Goal: Task Accomplishment & Management: Manage account settings

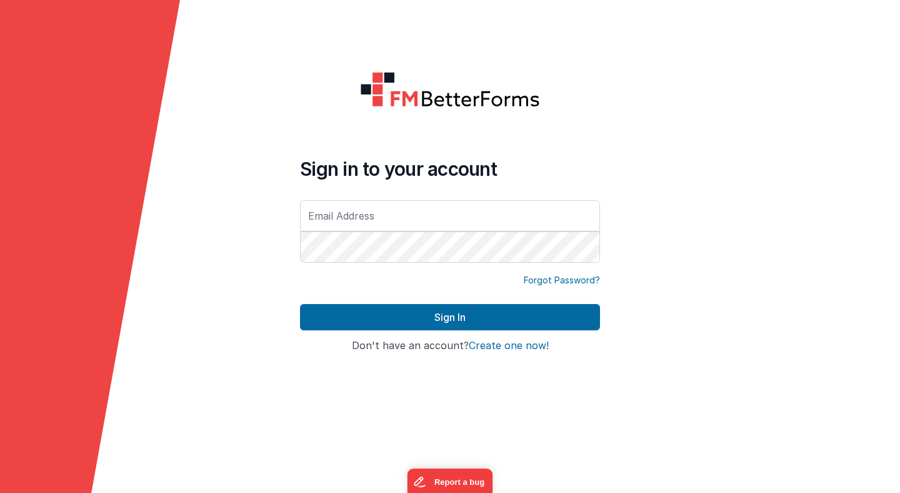
type input "[PERSON_NAME][EMAIL_ADDRESS][PERSON_NAME][DOMAIN_NAME]"
click at [300, 304] on button "Sign In" at bounding box center [450, 317] width 300 height 26
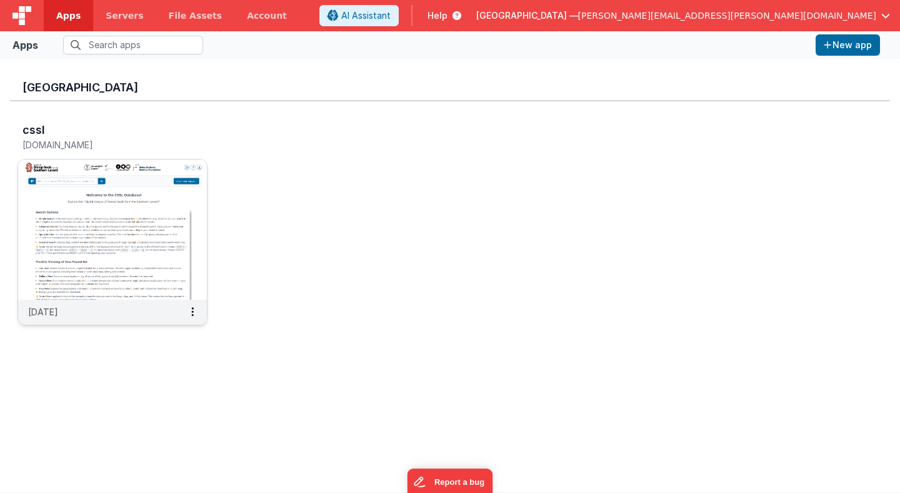
click at [178, 186] on img at bounding box center [112, 229] width 189 height 140
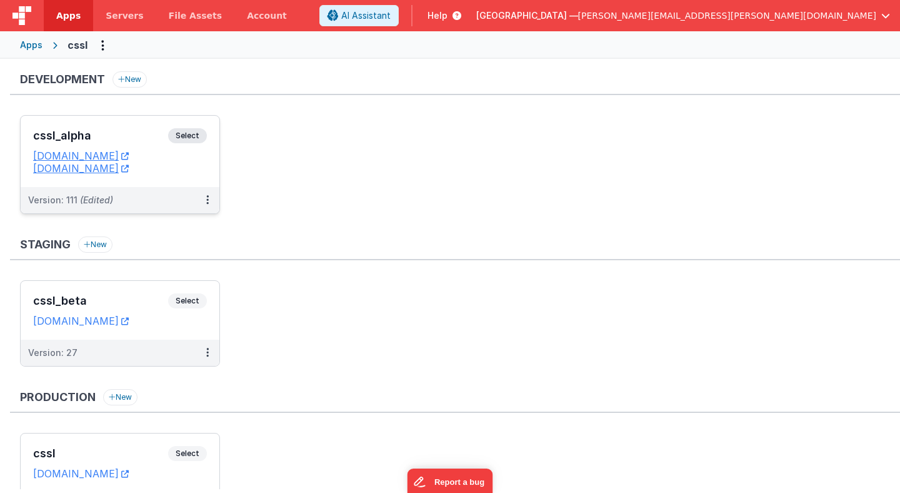
click at [194, 138] on span "Select" at bounding box center [187, 135] width 39 height 15
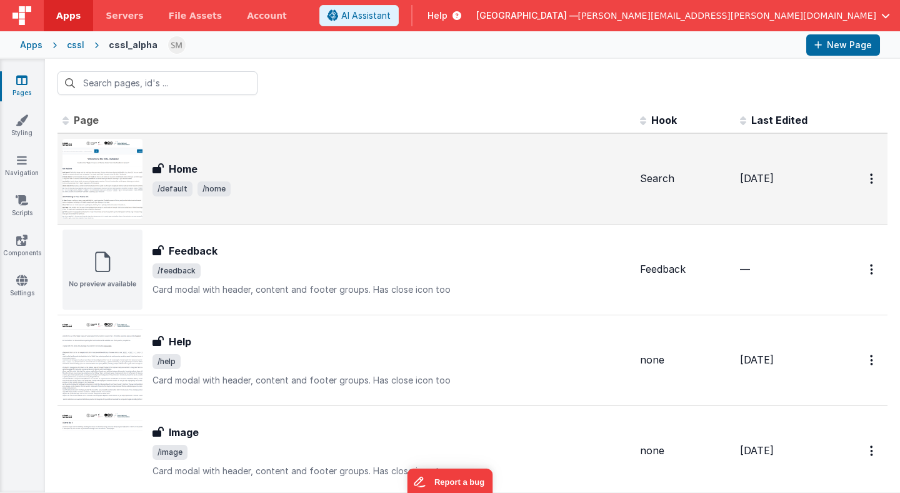
click at [186, 169] on h3 "Home" at bounding box center [183, 168] width 29 height 15
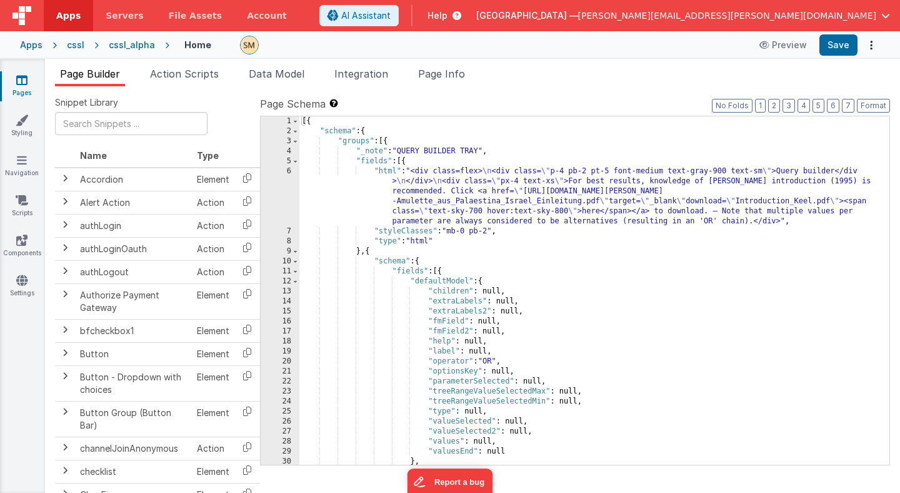
click at [398, 203] on div "[{ "schema" : { "groups" : [{ "_note" : "QUERY BUILDER TRAY" , "fields" : [{ "h…" at bounding box center [594, 300] width 590 height 368
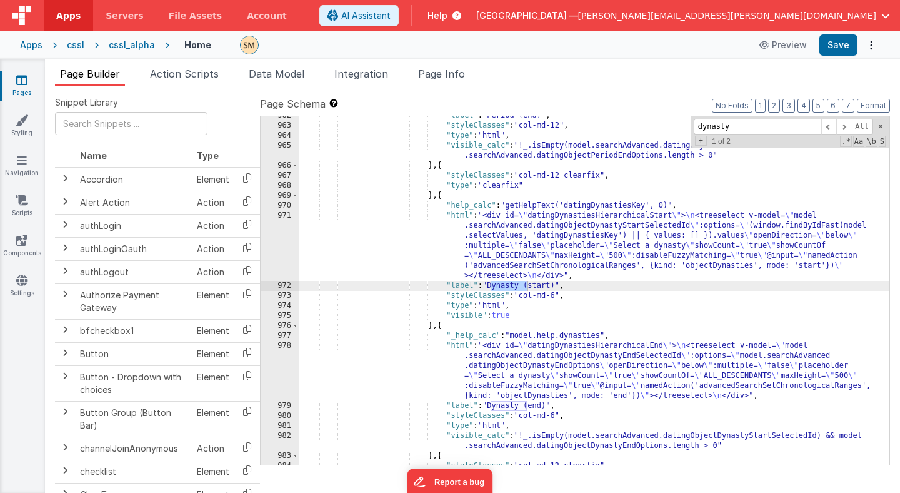
scroll to position [10312, 0]
type input "dynasty (start"
click at [430, 260] on div ""label" : "Period (end)" , "styleClasses" : "col-md-12" , "type" : "html" , "vi…" at bounding box center [594, 295] width 590 height 368
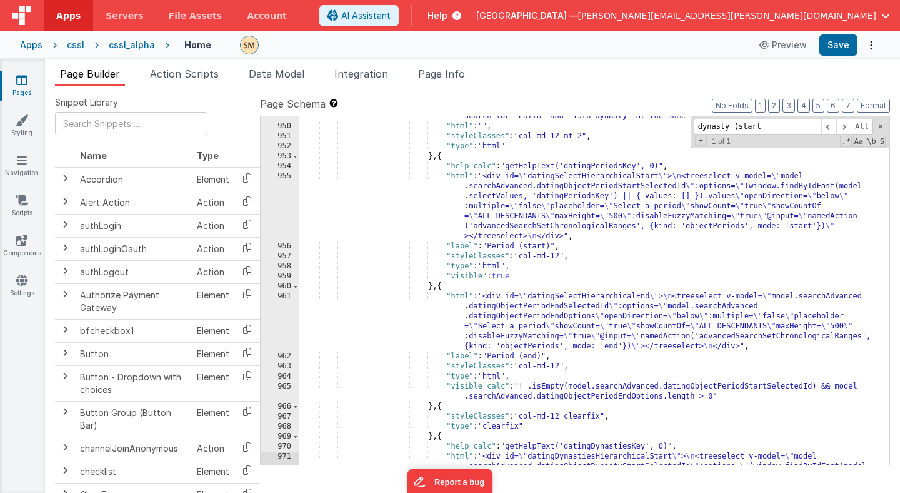
scroll to position [10122, 0]
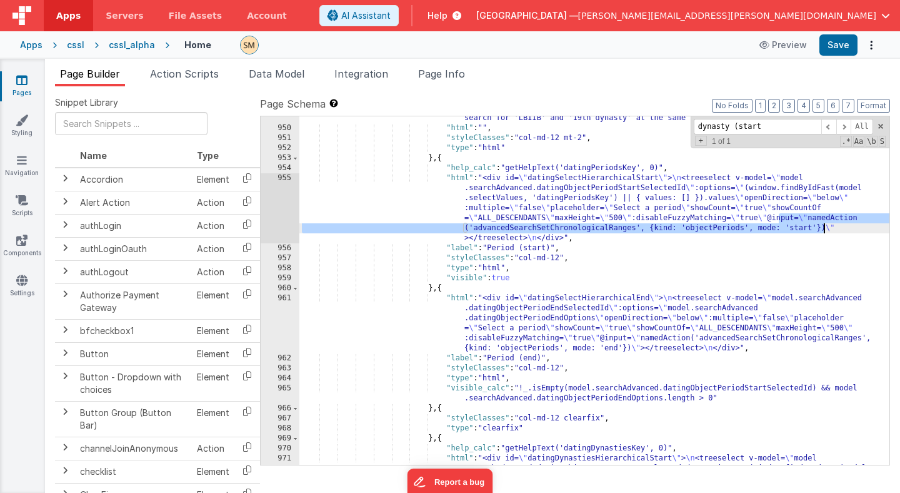
drag, startPoint x: 779, startPoint y: 219, endPoint x: 822, endPoint y: 227, distance: 43.9
click at [822, 227] on div ""hint" : "The search for archaeological periods and Egyptian dynasties function…" at bounding box center [594, 317] width 590 height 448
click at [286, 220] on div "955" at bounding box center [280, 208] width 39 height 70
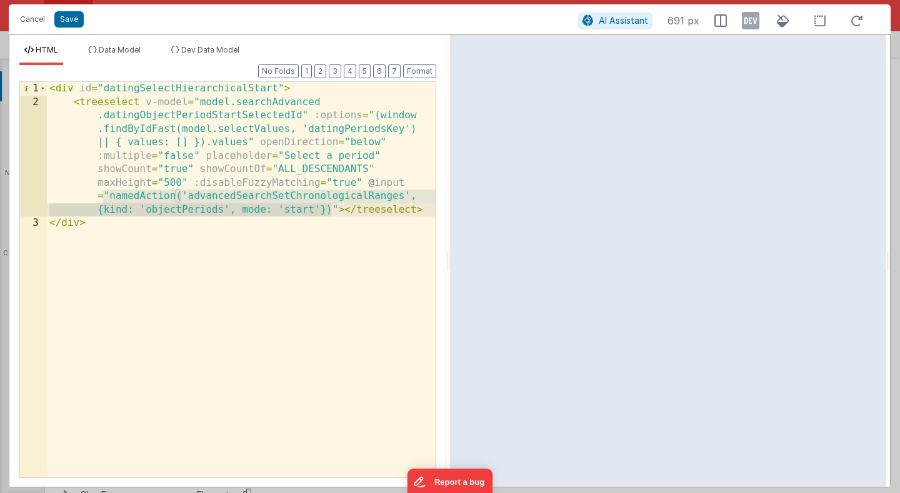
drag, startPoint x: 104, startPoint y: 196, endPoint x: 332, endPoint y: 213, distance: 228.7
click at [332, 213] on div "< div id = "datingSelectHierarchicalStart" > < treeselect v-model = "model.sear…" at bounding box center [241, 293] width 389 height 422
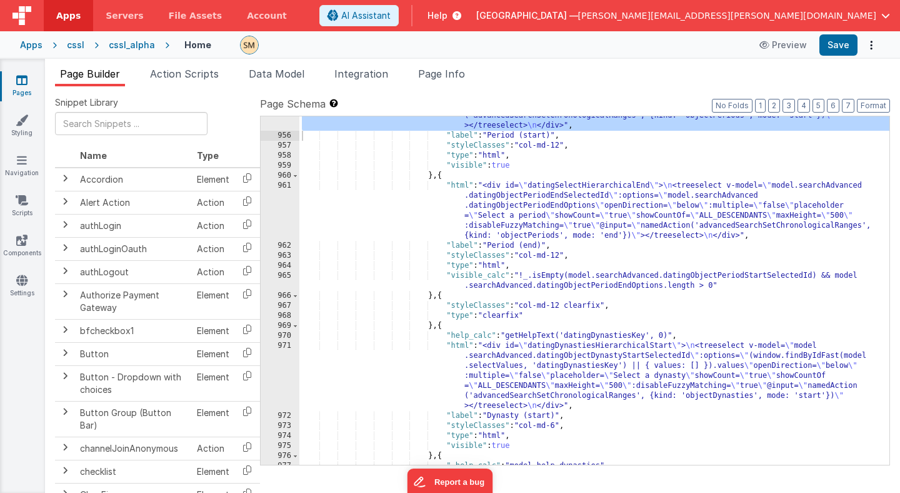
scroll to position [10214, 0]
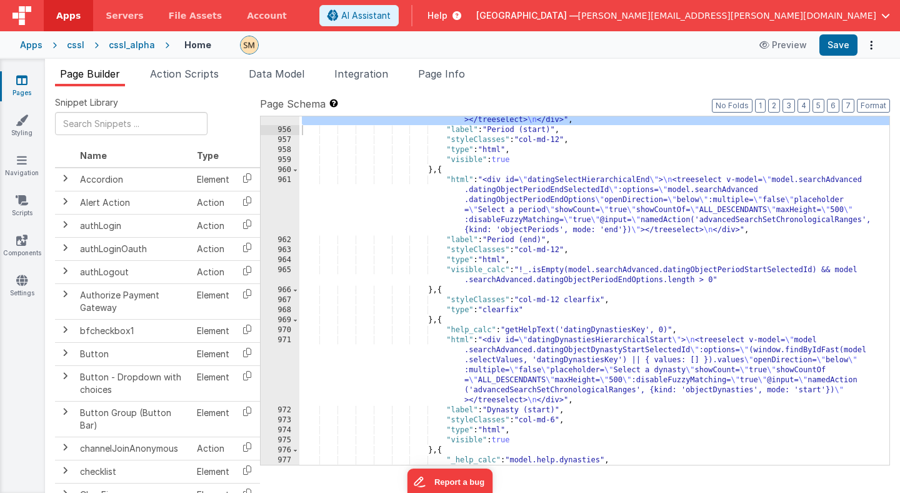
click at [502, 375] on div ""html" : "<div id= \" datingSelectHierarchicalStart \" > \n <treeselect v-model…" at bounding box center [594, 294] width 590 height 478
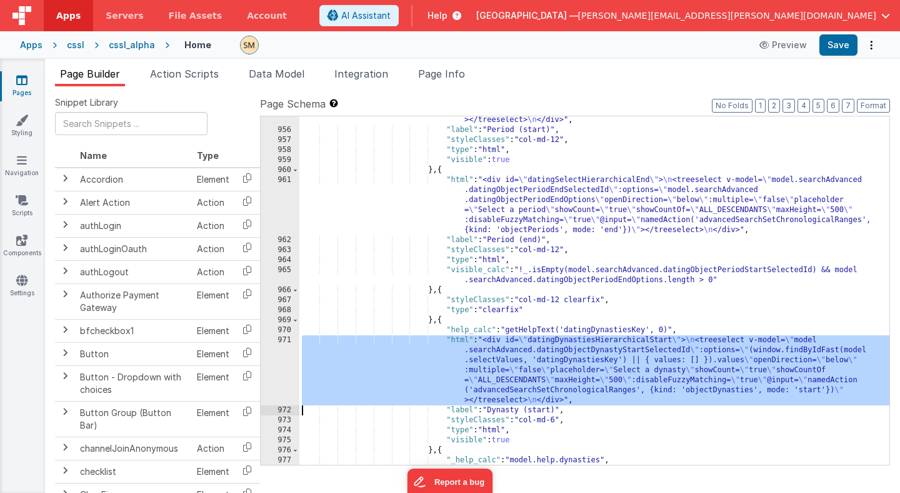
click at [283, 360] on div "971" at bounding box center [280, 370] width 39 height 70
click at [566, 391] on div ""html" : "<div id= \" datingSelectHierarchicalStart \" > \n <treeselect v-model…" at bounding box center [594, 294] width 590 height 478
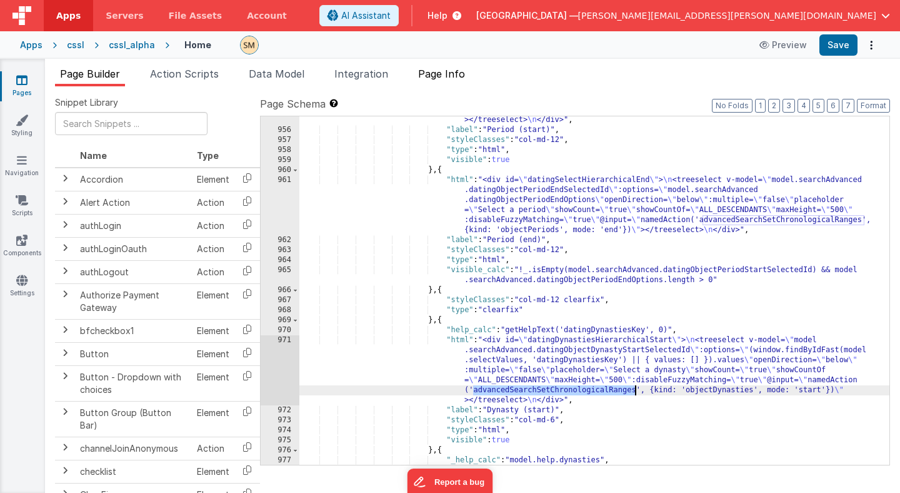
click at [443, 76] on span "Page Info" at bounding box center [441, 74] width 47 height 13
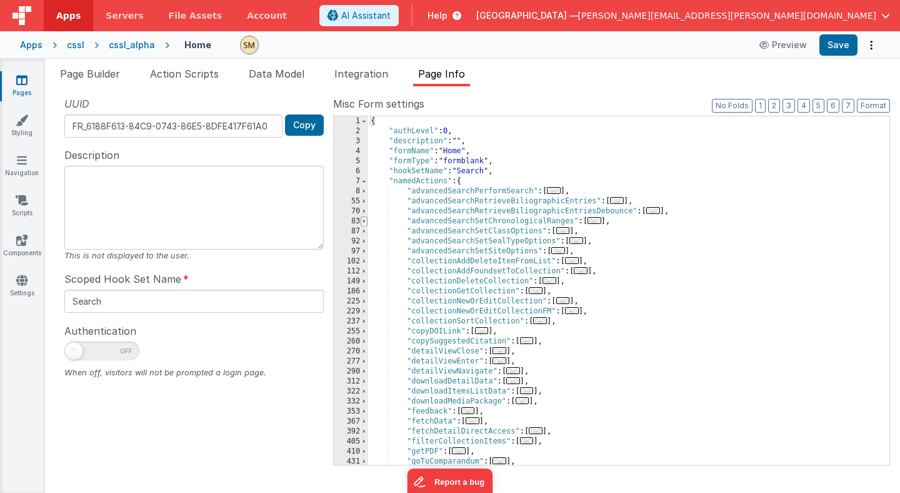
scroll to position [0, 0]
click at [363, 223] on span at bounding box center [364, 221] width 7 height 10
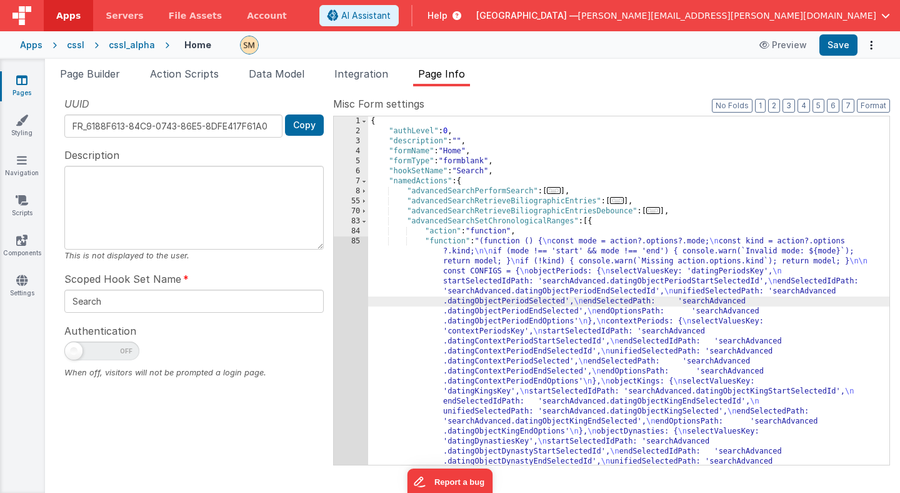
scroll to position [262, 0]
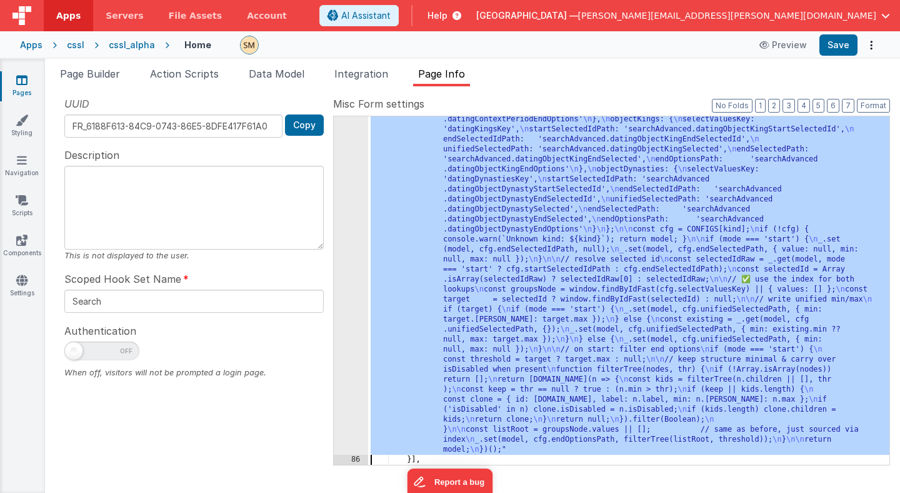
click at [354, 293] on div "85" at bounding box center [351, 214] width 34 height 480
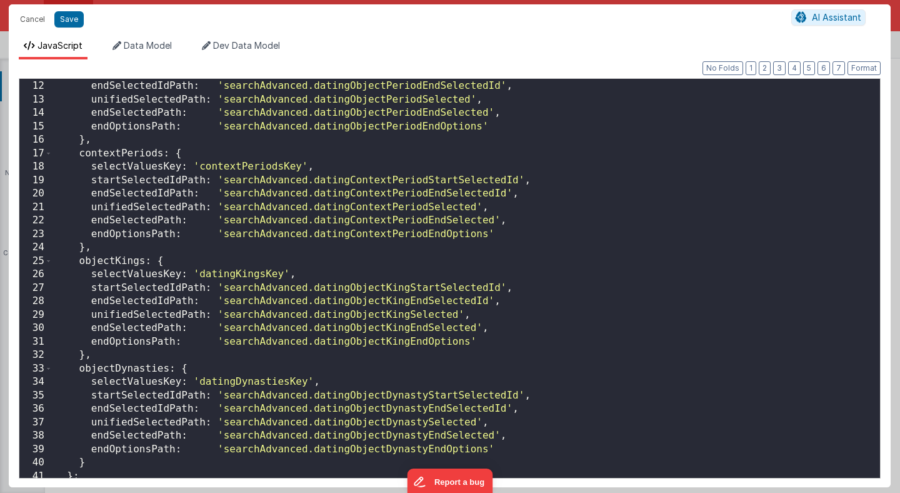
scroll to position [147, 0]
click at [246, 275] on div "startSelectedIdPath : 'searchAdvanced.datingObjectPeriodStartSelectedId' , endS…" at bounding box center [467, 279] width 828 height 426
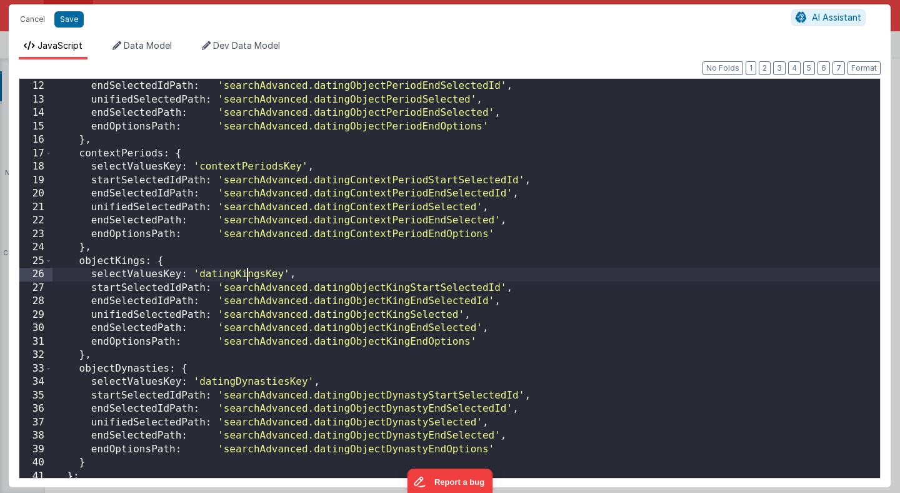
scroll to position [0, 0]
click at [246, 275] on div "startSelectedIdPath : 'searchAdvanced.datingObjectPeriodStartSelectedId' , endS…" at bounding box center [467, 279] width 828 height 426
click at [258, 383] on div "startSelectedIdPath : 'searchAdvanced.datingObjectPeriodStartSelectedId' , endS…" at bounding box center [467, 279] width 828 height 426
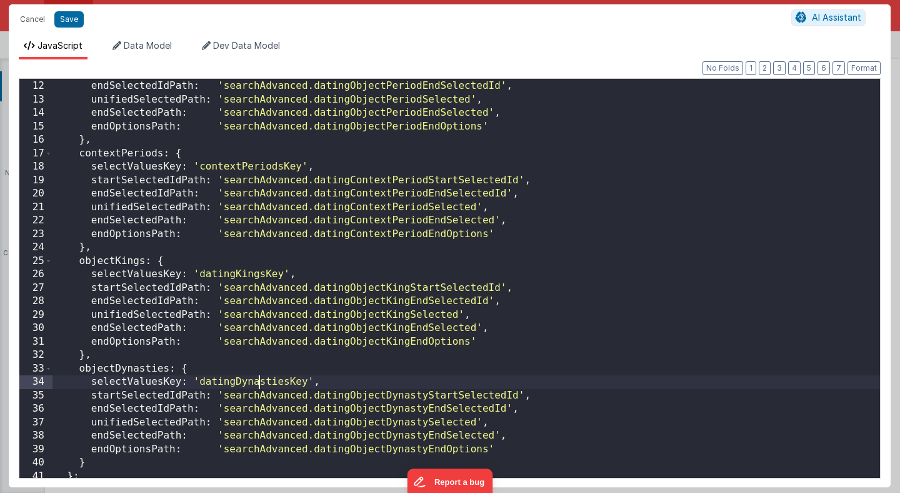
click at [258, 383] on div "startSelectedIdPath : 'searchAdvanced.datingObjectPeriodStartSelectedId' , endS…" at bounding box center [467, 279] width 828 height 426
click at [38, 18] on button "Cancel" at bounding box center [33, 20] width 38 height 18
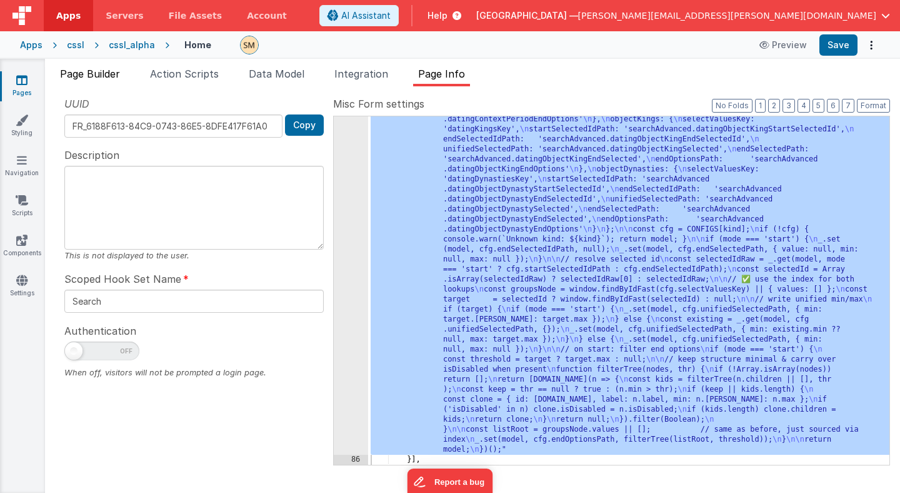
click at [96, 68] on span "Page Builder" at bounding box center [90, 74] width 60 height 13
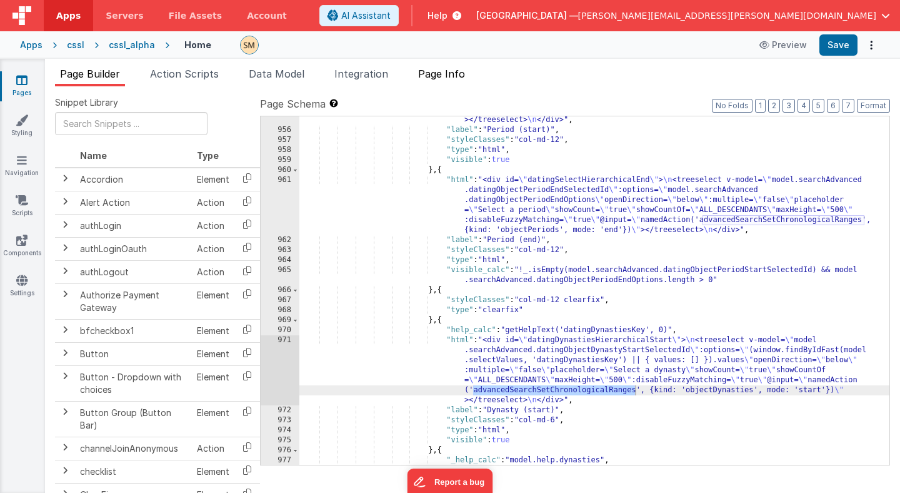
click at [440, 76] on span "Page Info" at bounding box center [441, 74] width 47 height 13
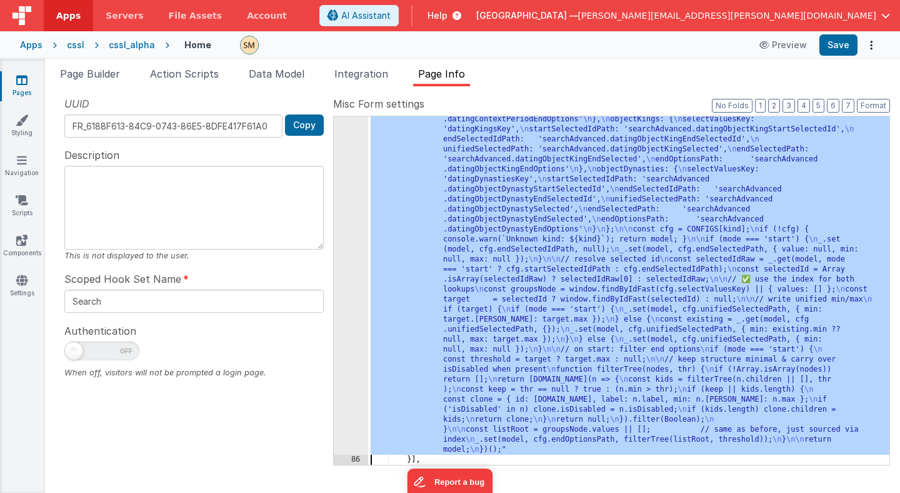
click at [353, 237] on div "85" at bounding box center [351, 214] width 34 height 480
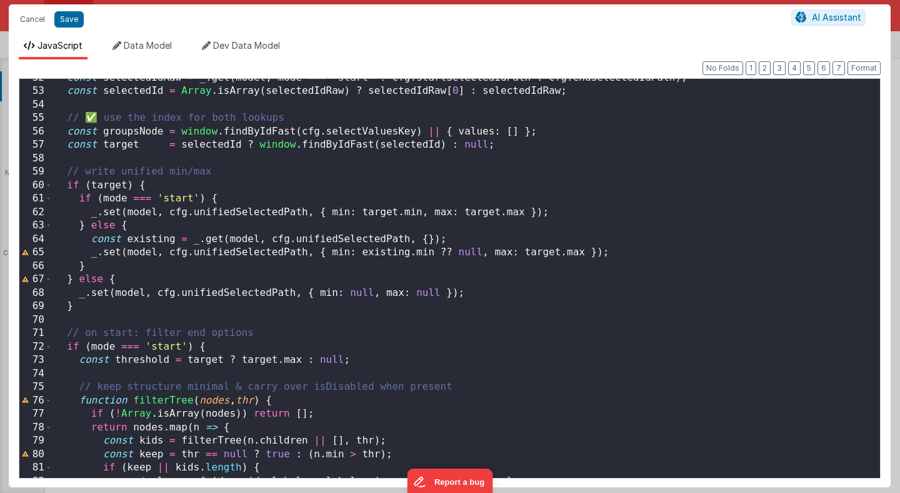
scroll to position [686, 0]
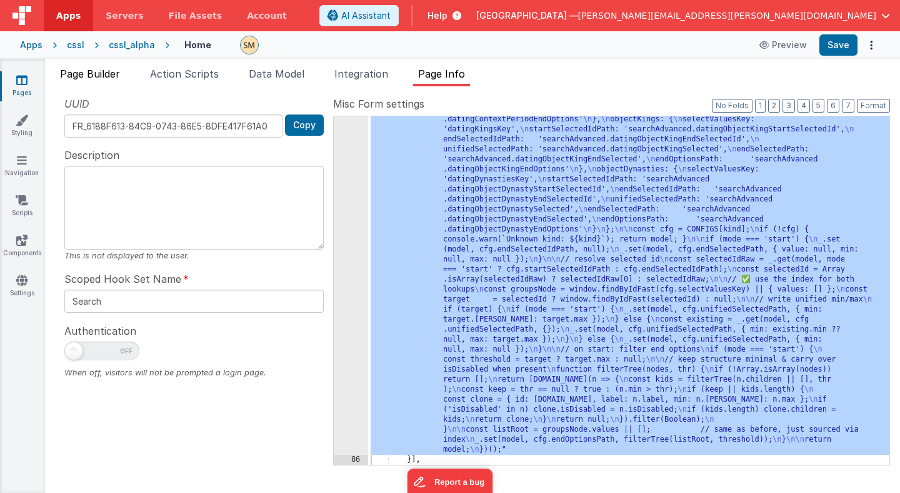
click at [105, 74] on span "Page Builder" at bounding box center [90, 74] width 60 height 13
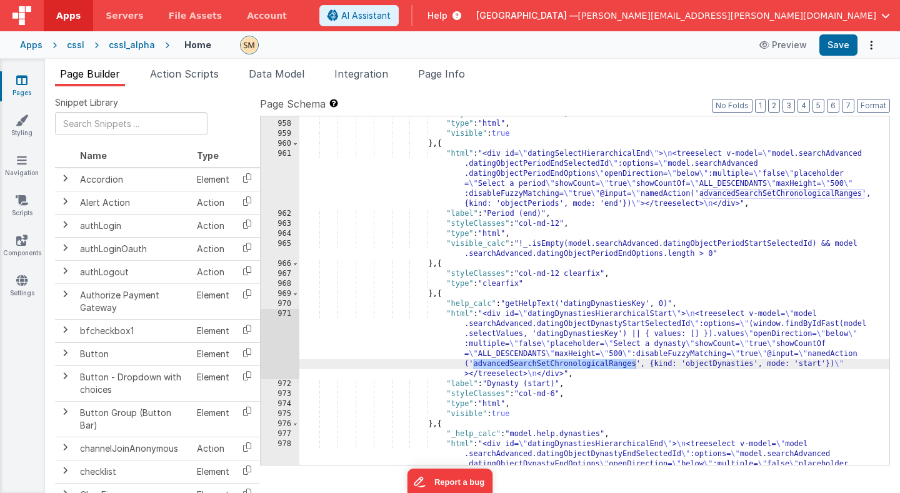
scroll to position [10235, 0]
click at [513, 176] on div ""styleClasses" : "col-md-12" , "type" : "html" , "visible" : true } , { "html" …" at bounding box center [594, 318] width 590 height 418
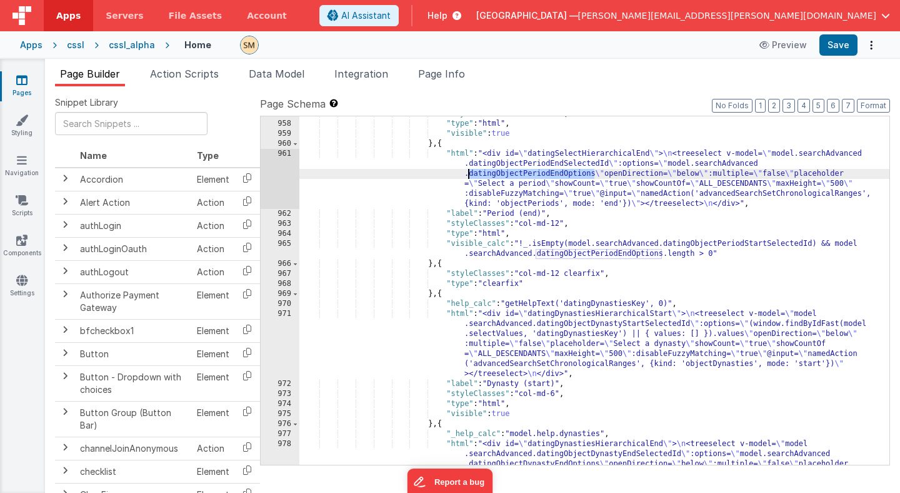
click at [513, 176] on div ""styleClasses" : "col-md-12" , "type" : "html" , "visible" : true } , { "html" …" at bounding box center [594, 318] width 590 height 418
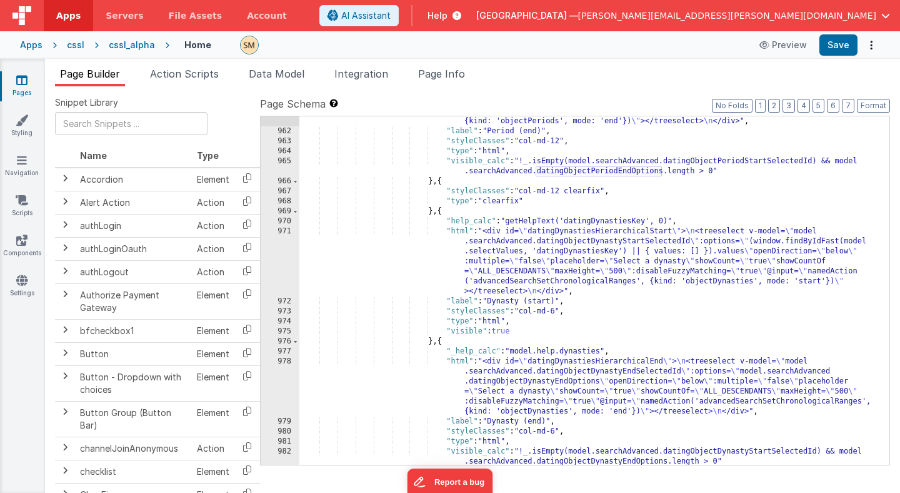
scroll to position [10301, 0]
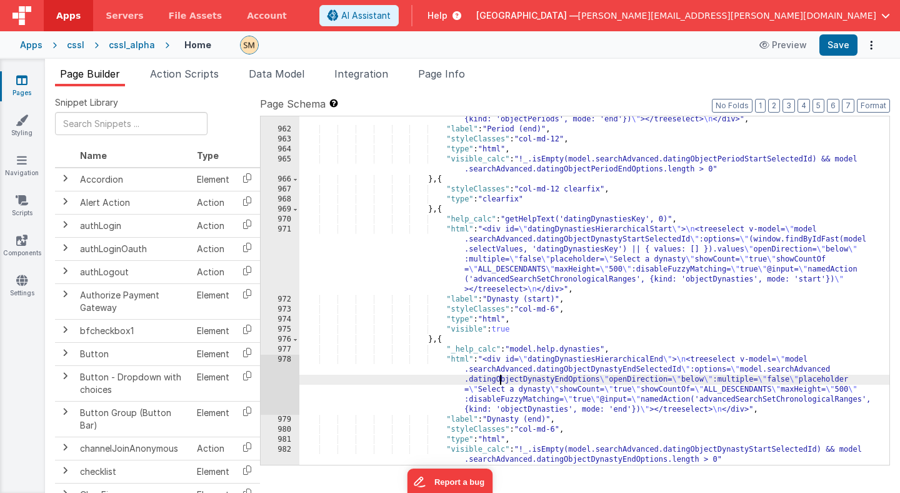
click at [500, 381] on div ""html" : "<div id= \" datingSelectHierarchicalEnd \" > \n <treeselect v-model= …" at bounding box center [594, 273] width 590 height 418
click at [505, 384] on div ""html" : "<div id= \" datingSelectHierarchicalEnd \" > \n <treeselect v-model= …" at bounding box center [594, 273] width 590 height 418
click at [505, 383] on div ""html" : "<div id= \" datingSelectHierarchicalEnd \" > \n <treeselect v-model= …" at bounding box center [594, 273] width 590 height 418
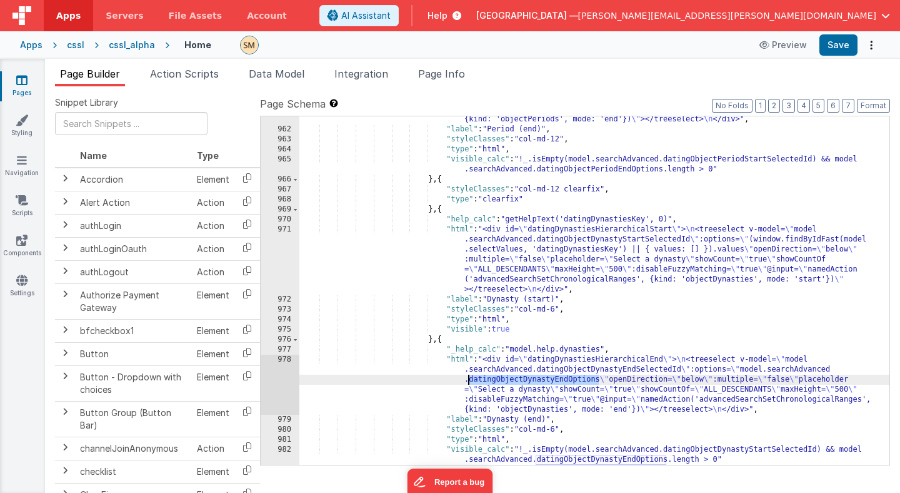
click at [505, 383] on div ""html" : "<div id= \" datingSelectHierarchicalEnd \" > \n <treeselect v-model= …" at bounding box center [594, 273] width 590 height 418
click at [511, 375] on div ""html" : "<div id= \" datingSelectHierarchicalEnd \" > \n <treeselect v-model= …" at bounding box center [594, 273] width 590 height 418
click at [274, 268] on div "971" at bounding box center [280, 259] width 39 height 70
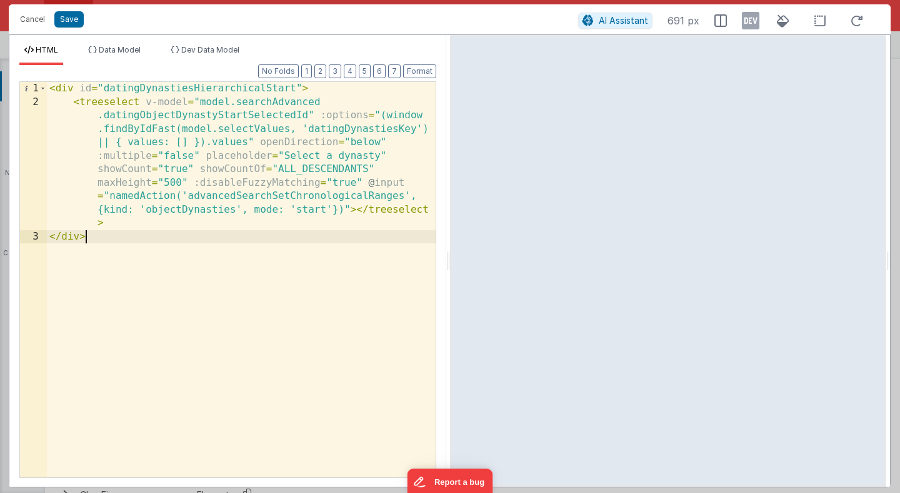
click at [322, 246] on div "< div id = "datingDynastiesHierarchicalStart" > < treeselect v-model = "model.s…" at bounding box center [241, 293] width 389 height 422
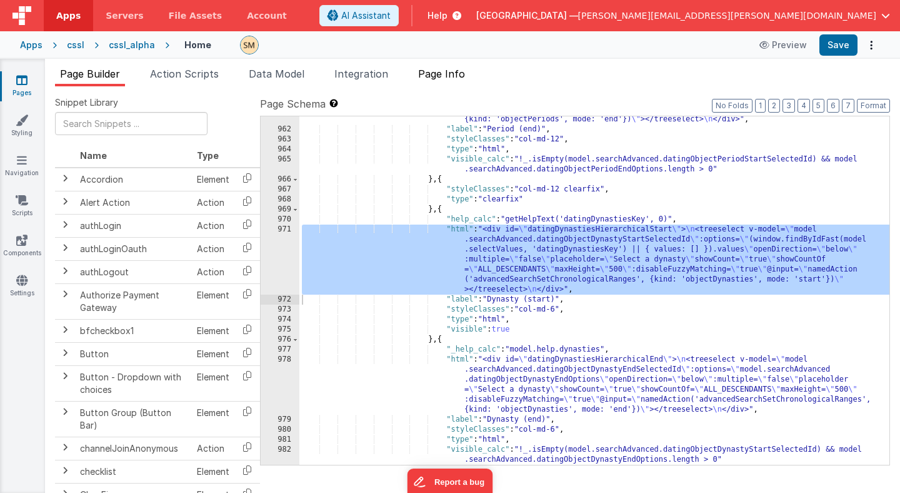
click at [452, 76] on span "Page Info" at bounding box center [441, 74] width 47 height 13
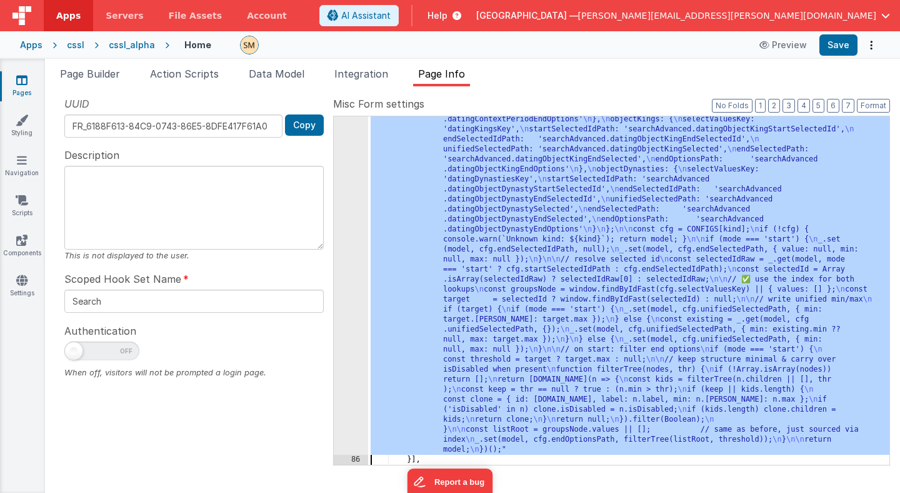
click at [459, 226] on div ""function" : "(function () { \n const mode = action?.options?.mode; \n const ki…" at bounding box center [628, 393] width 521 height 838
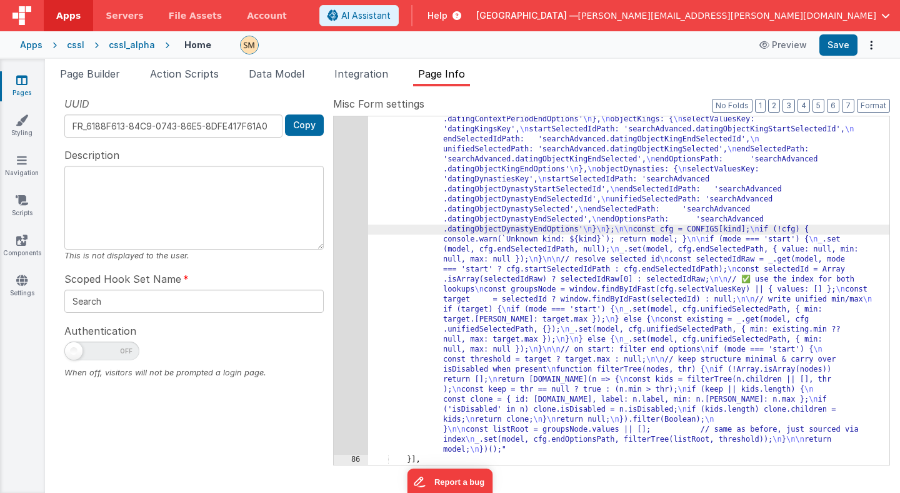
click at [341, 246] on div "85" at bounding box center [351, 214] width 34 height 480
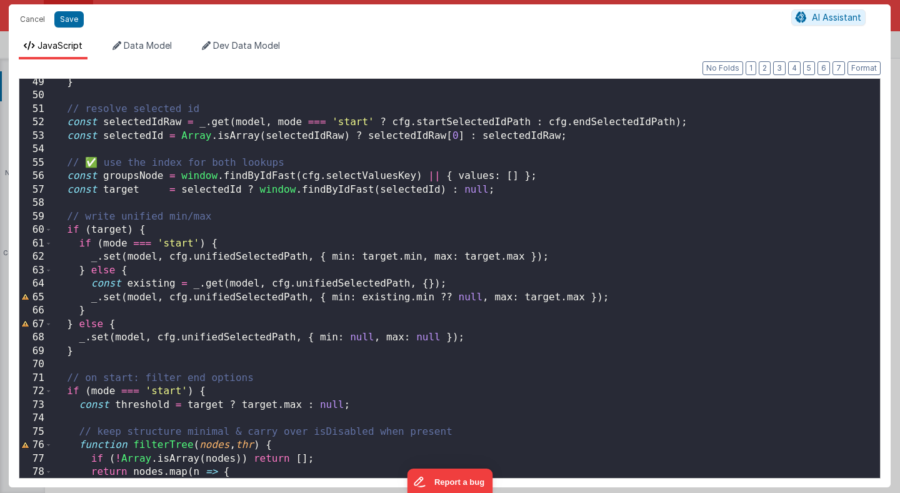
scroll to position [648, 0]
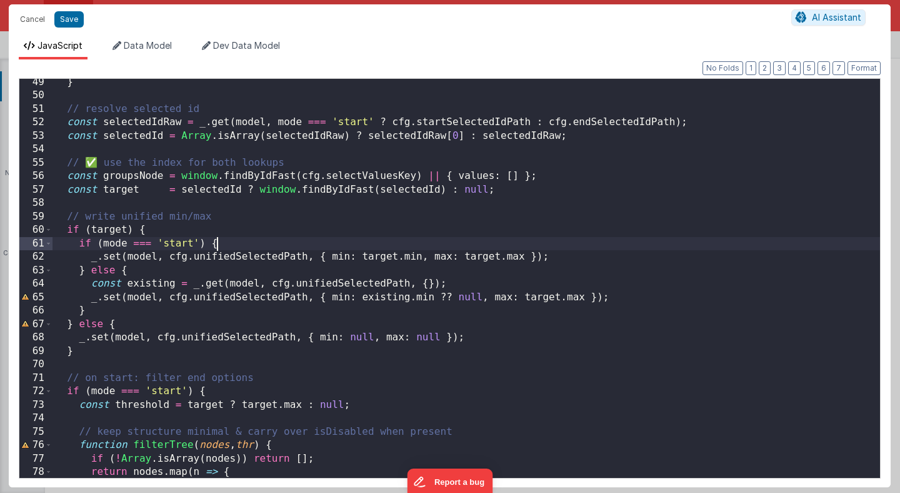
click at [341, 248] on div "} // resolve selected id const selectedIdRaw = _ . get ( model , mode === 'star…" at bounding box center [467, 289] width 828 height 426
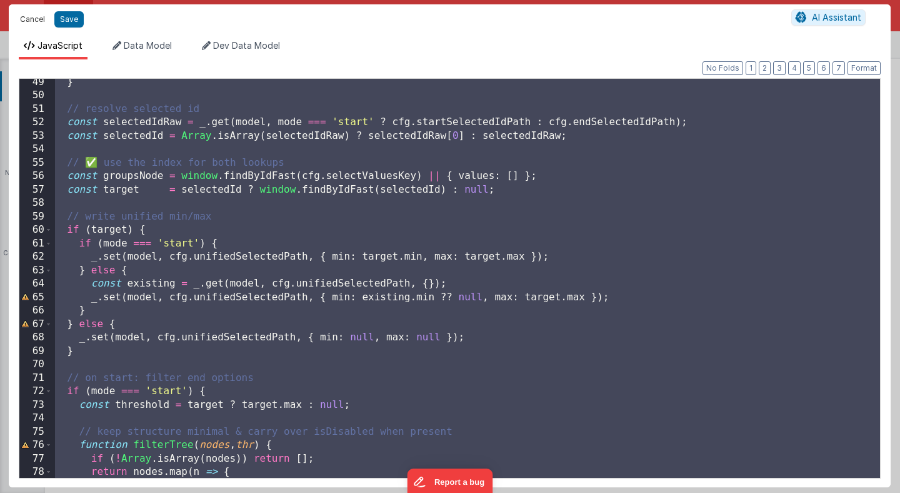
click at [36, 16] on button "Cancel" at bounding box center [33, 20] width 38 height 18
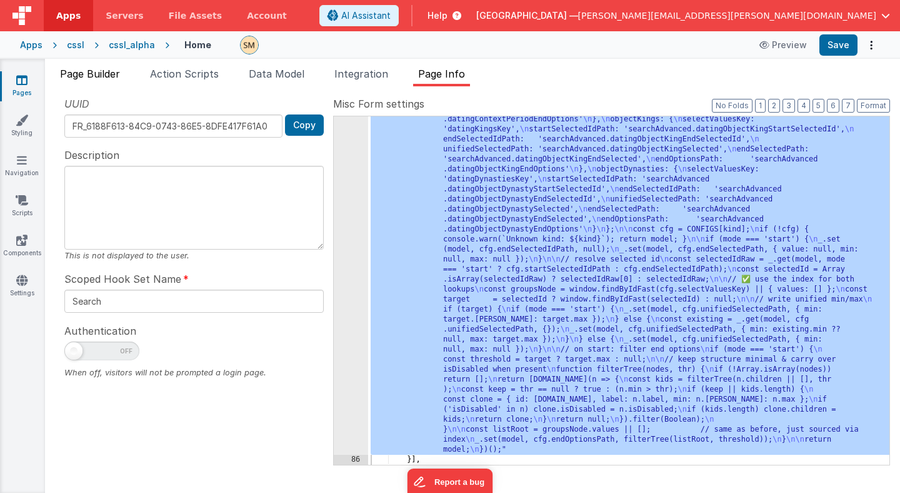
click at [107, 76] on span "Page Builder" at bounding box center [90, 74] width 60 height 13
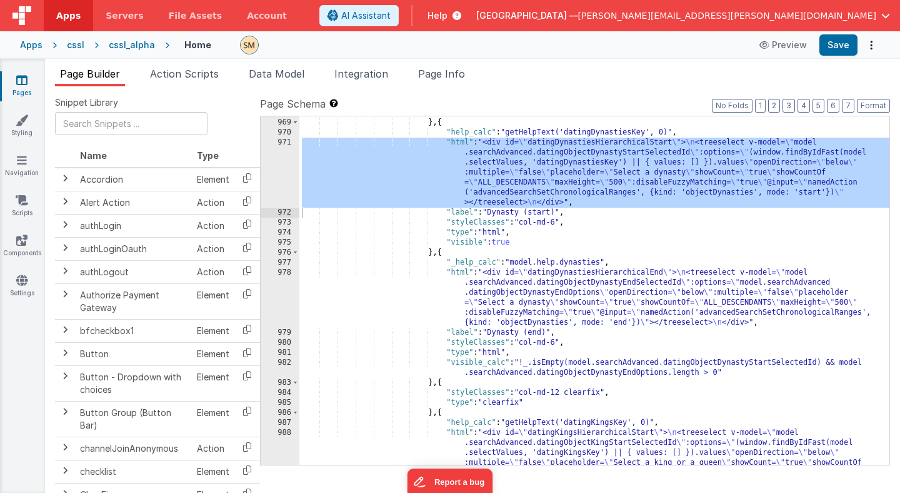
scroll to position [10373, 0]
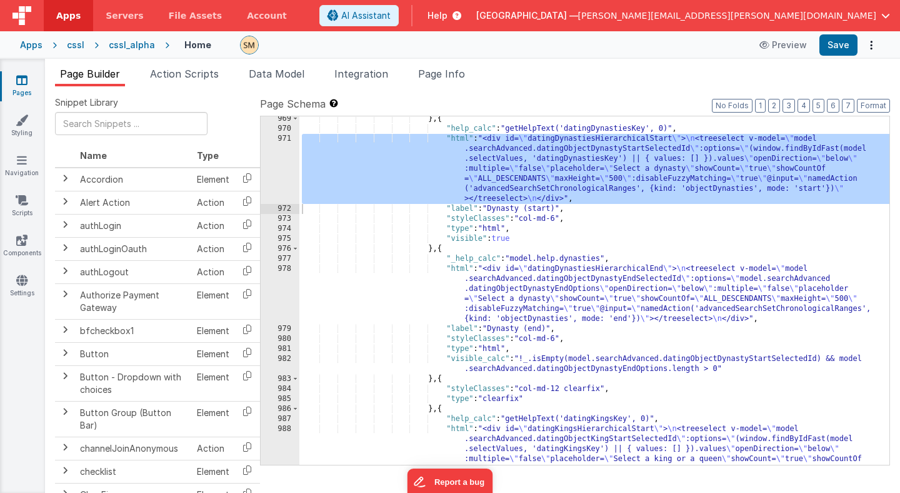
click at [508, 296] on div "} , { "help_calc" : "getHelpText('datingDynastiesKey', 0)" , "html" : "<div id=…" at bounding box center [594, 328] width 590 height 428
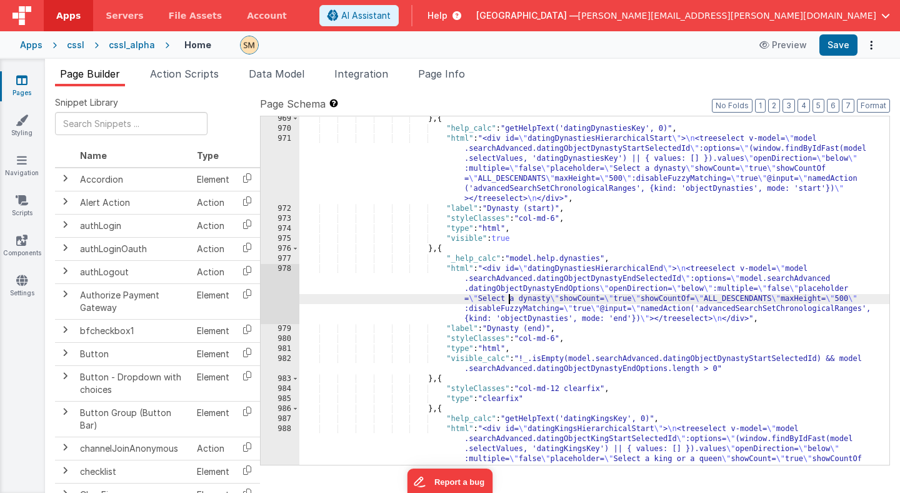
click at [281, 294] on div "978" at bounding box center [280, 294] width 39 height 60
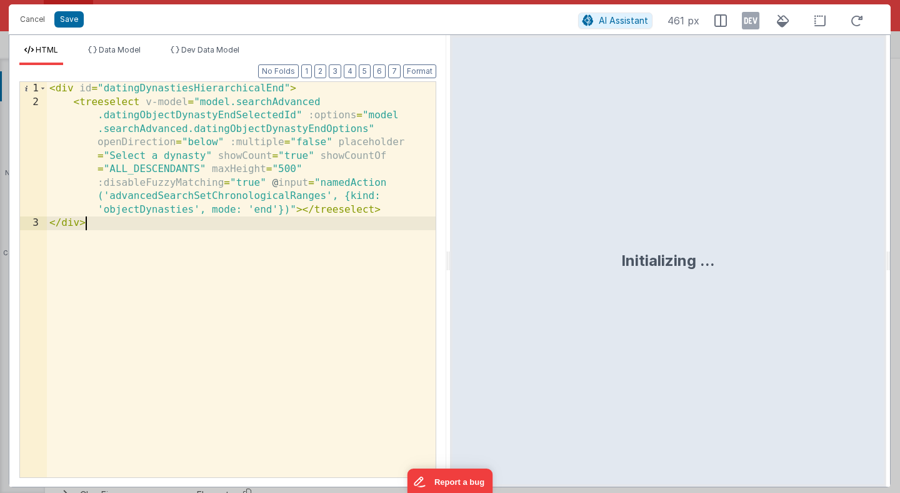
click at [278, 273] on div "< div id = "datingDynastiesHierarchicalEnd" > < treeselect v-model = "model.sea…" at bounding box center [241, 293] width 389 height 422
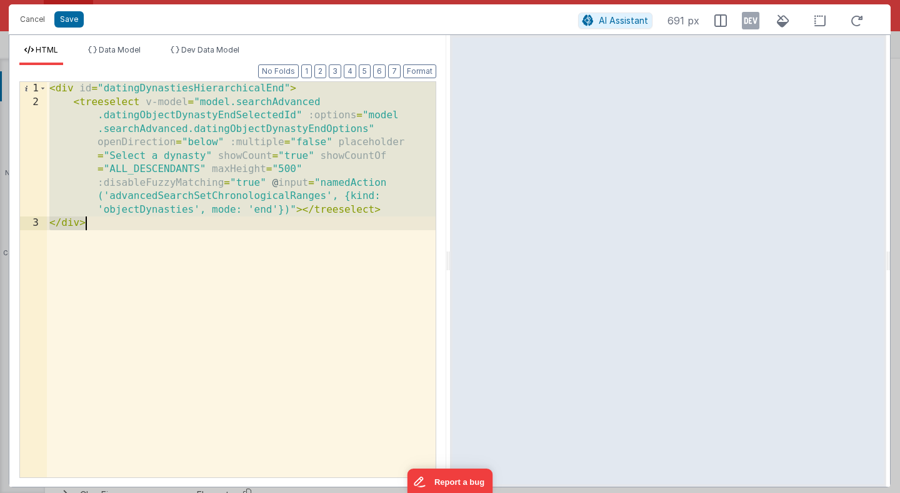
click at [284, 248] on div "< div id = "datingDynastiesHierarchicalEnd" > < treeselect v-model = "model.sea…" at bounding box center [241, 293] width 389 height 422
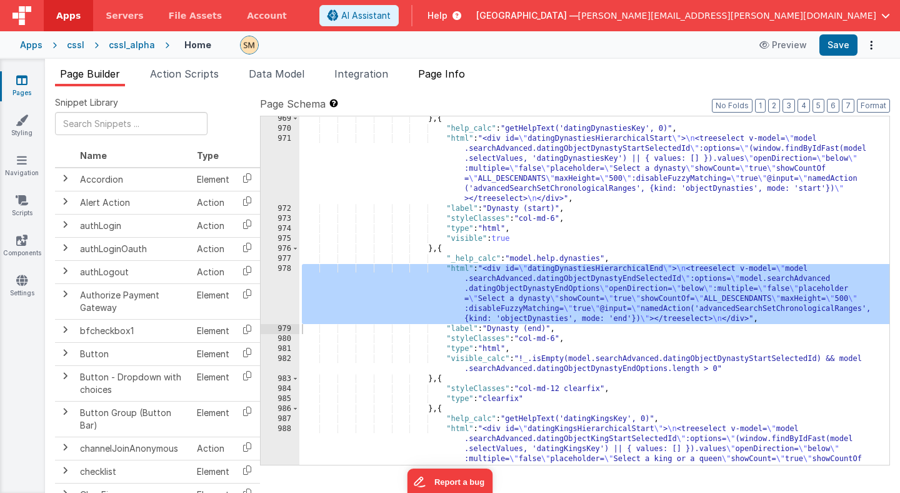
click at [438, 73] on span "Page Info" at bounding box center [441, 74] width 47 height 13
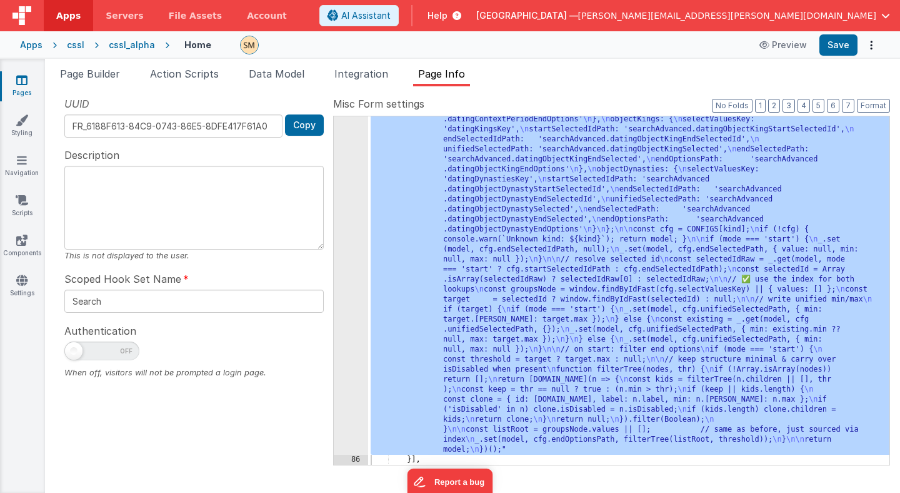
click at [350, 228] on div "85" at bounding box center [351, 214] width 34 height 480
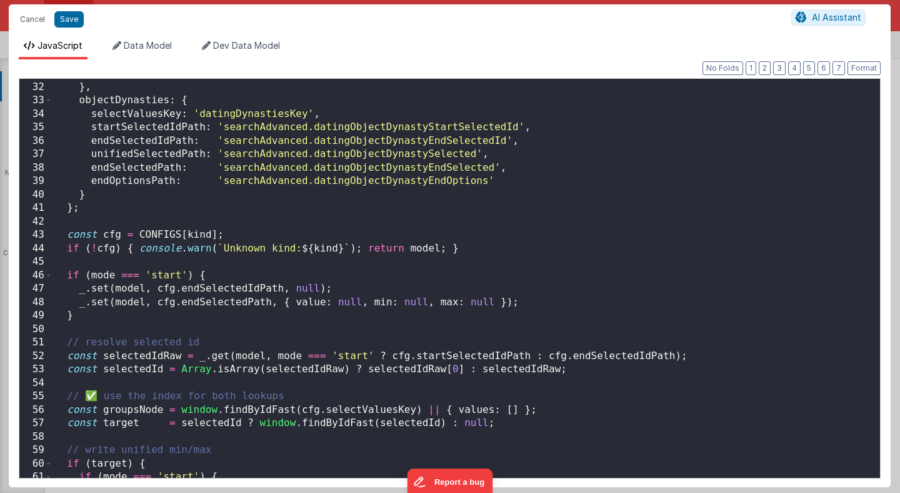
scroll to position [411, 0]
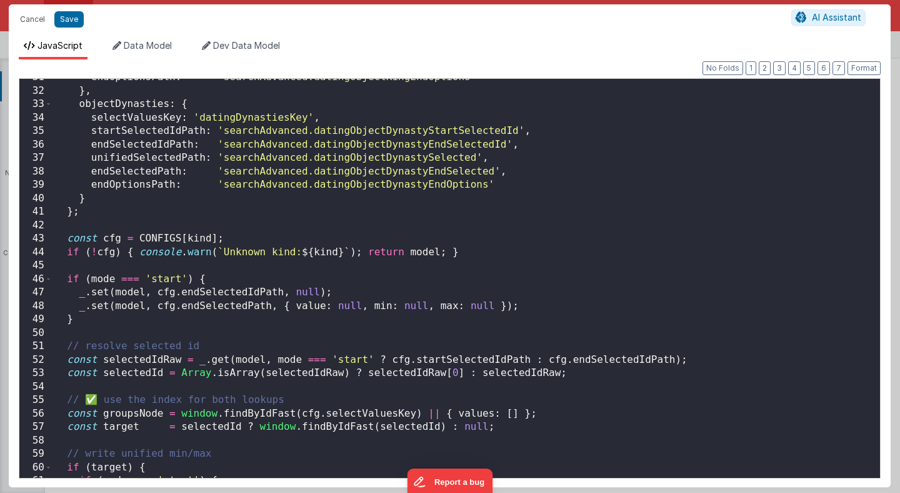
click at [467, 297] on div "endOptionsPath : 'searchAdvanced.datingObjectKingEndOptions' } , objectDynastie…" at bounding box center [467, 284] width 828 height 426
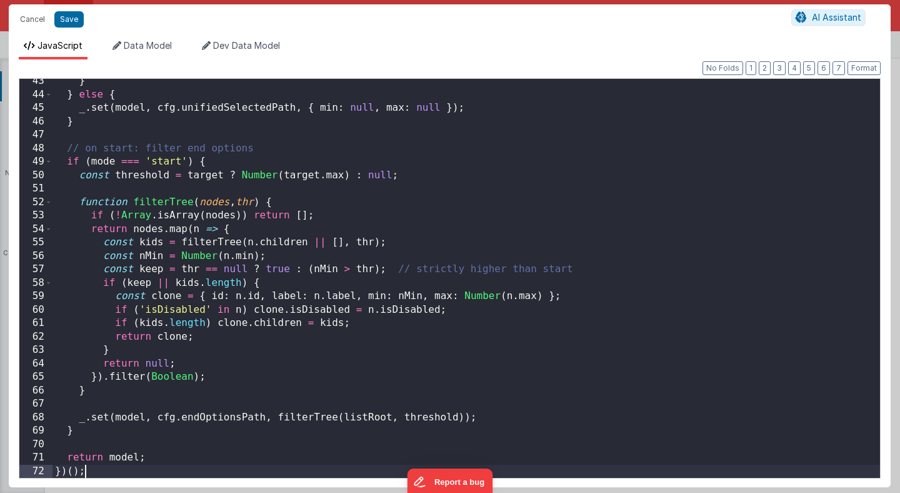
scroll to position [730, 0]
click at [69, 17] on button "Save" at bounding box center [68, 19] width 29 height 16
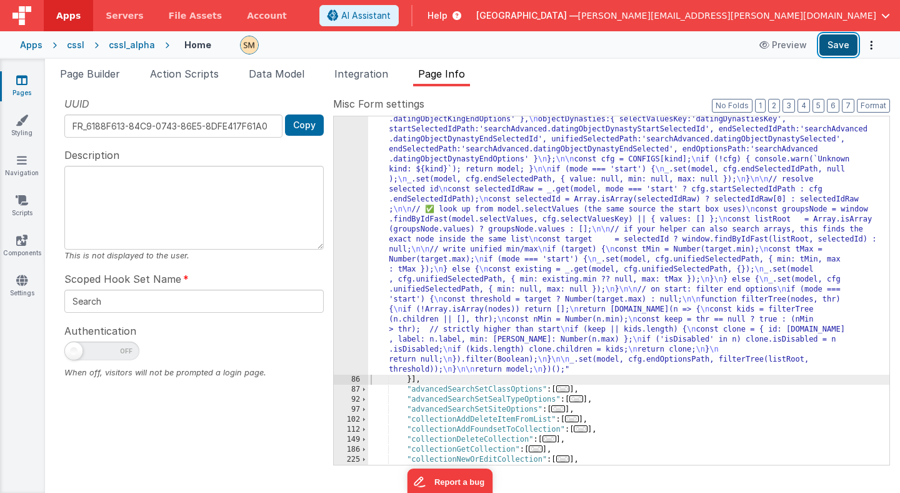
click at [843, 46] on button "Save" at bounding box center [838, 44] width 38 height 21
click at [434, 159] on div ""function" : "(function () { \n const mode = action?.options?.mode; \n const ki…" at bounding box center [628, 353] width 521 height 758
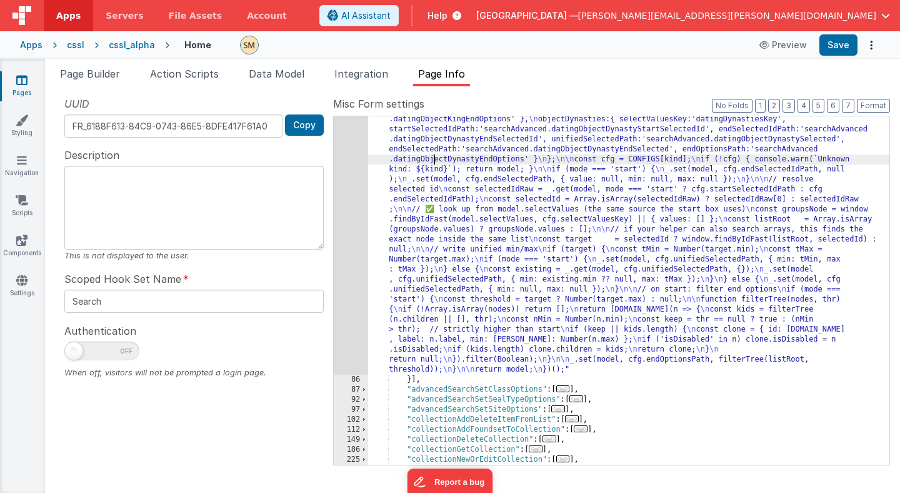
click at [358, 184] on div "85" at bounding box center [351, 174] width 34 height 400
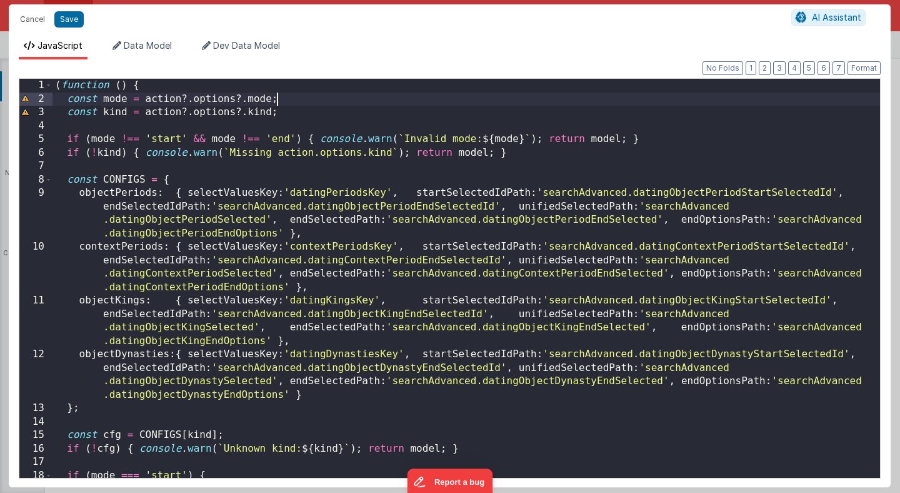
click at [333, 93] on div "( function ( ) { const mode = action ?. options ?. mode ; const kind = action ?…" at bounding box center [467, 292] width 828 height 426
click at [333, 92] on div "( function ( ) { const mode = action ?. options ?. mode ; const kind = action ?…" at bounding box center [467, 292] width 828 height 426
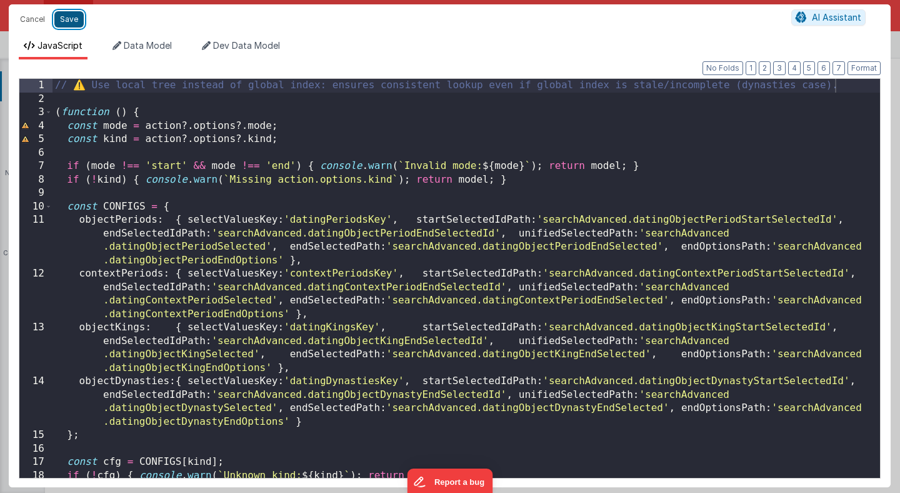
click at [68, 20] on button "Save" at bounding box center [68, 19] width 29 height 16
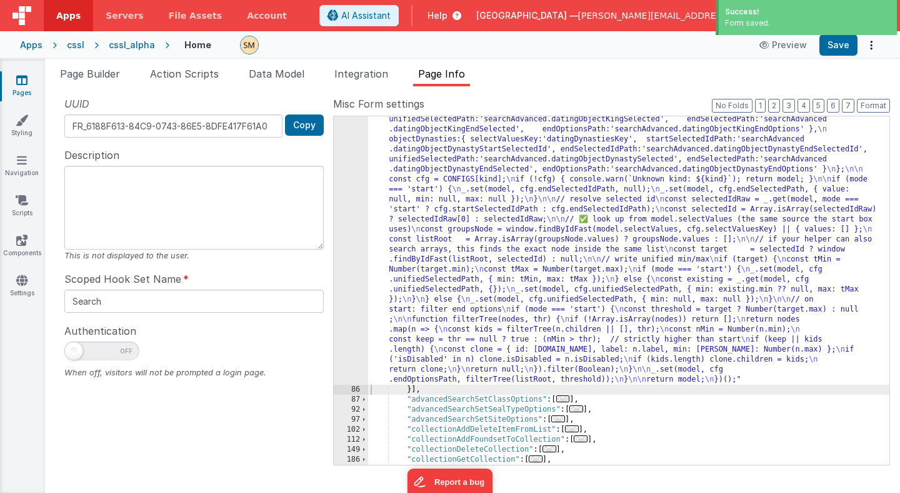
click at [71, 48] on div "cssl" at bounding box center [76, 45] width 18 height 13
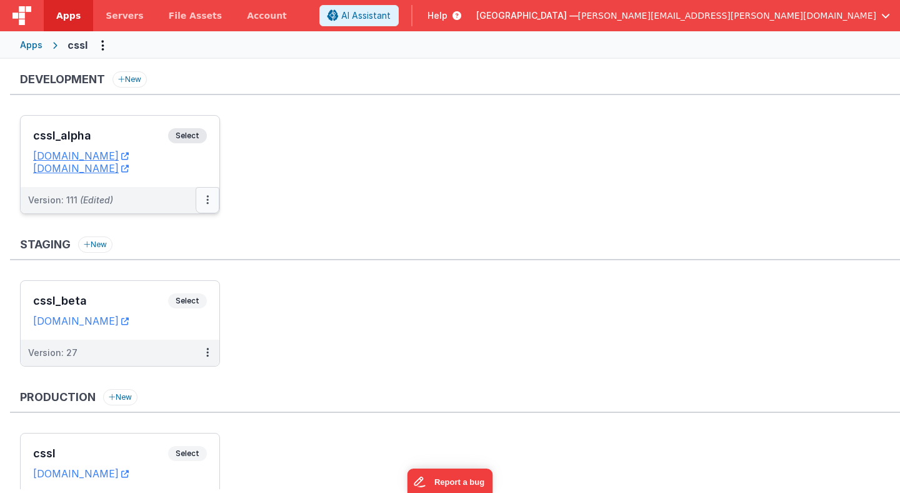
click at [209, 201] on button at bounding box center [208, 200] width 24 height 26
click at [179, 274] on link "Deploy..." at bounding box center [164, 273] width 110 height 23
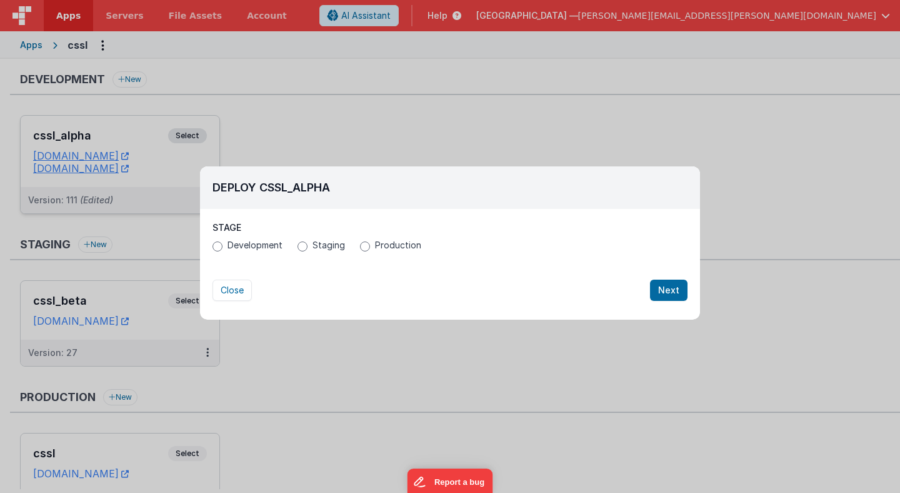
click at [375, 241] on span "Production" at bounding box center [398, 245] width 46 height 13
click at [370, 241] on input "Production" at bounding box center [365, 246] width 10 height 10
radio input "true"
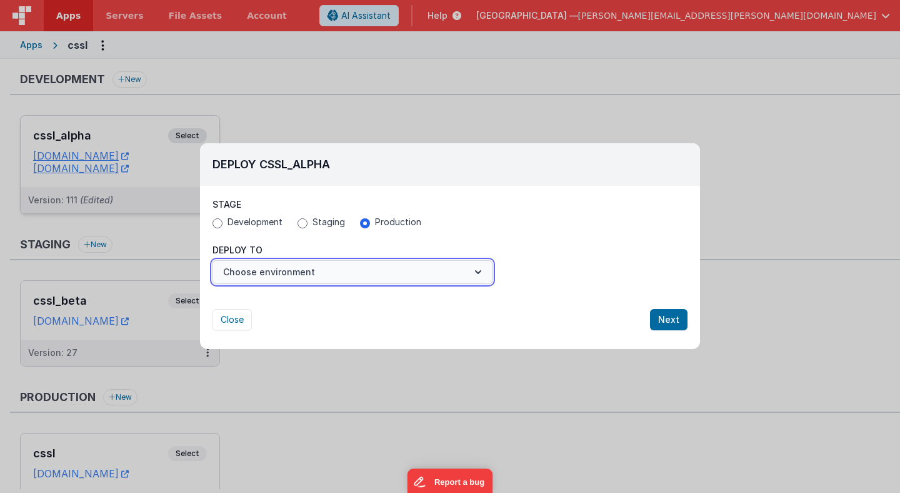
click at [278, 274] on button "Choose environment" at bounding box center [353, 272] width 280 height 24
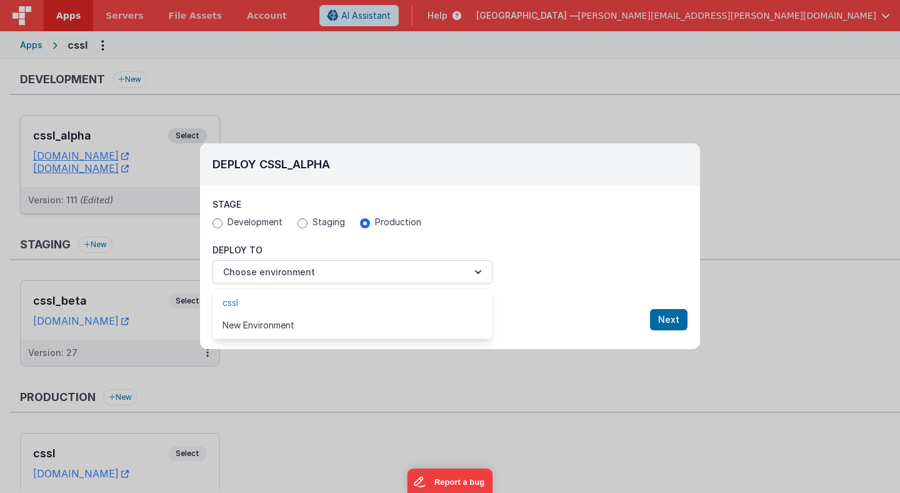
click at [271, 303] on link "cssl" at bounding box center [353, 302] width 280 height 23
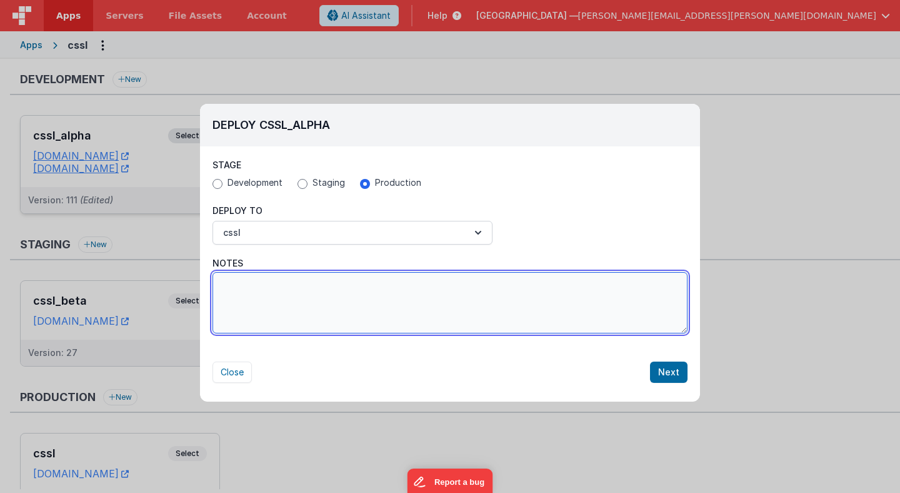
click at [268, 294] on textarea "Notes" at bounding box center [450, 302] width 475 height 61
type textarea "Fixed problem with not adjusting "end values" for chronological keys."
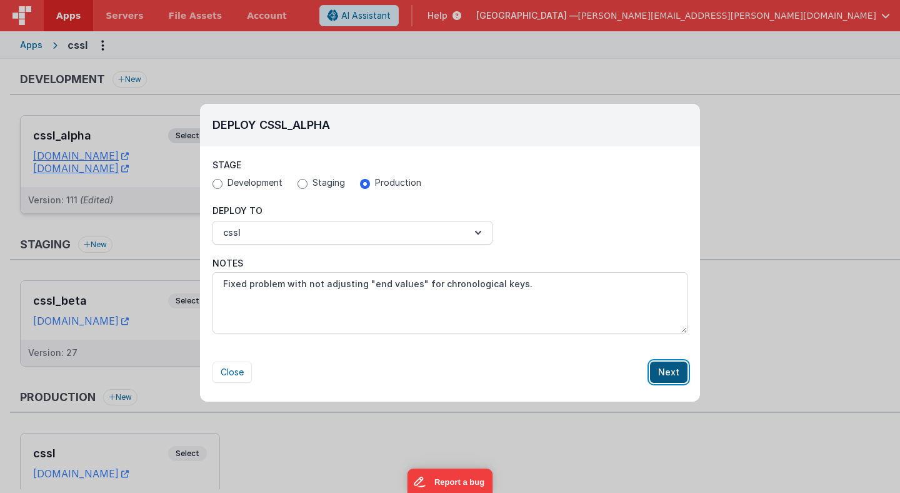
click at [671, 373] on button "Next" at bounding box center [669, 371] width 38 height 21
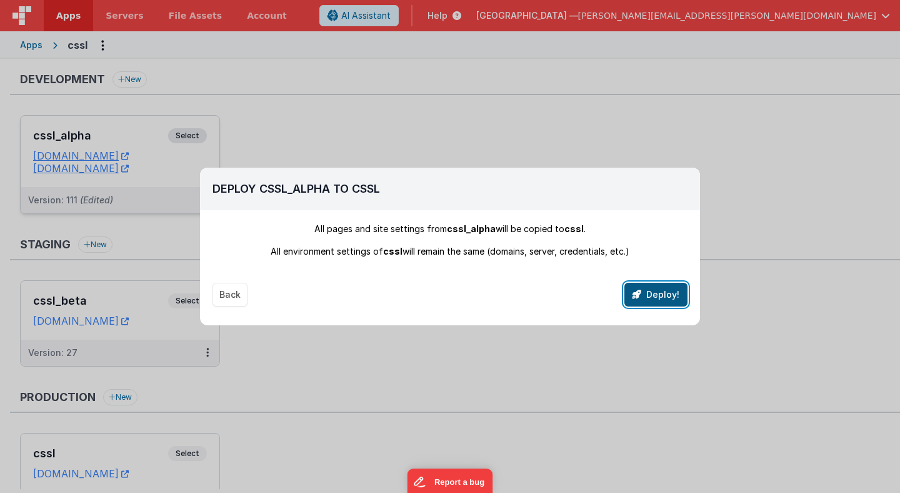
click at [666, 293] on button "Deploy!" at bounding box center [655, 295] width 63 height 24
